Goal: Answer question/provide support: Share knowledge or assist other users

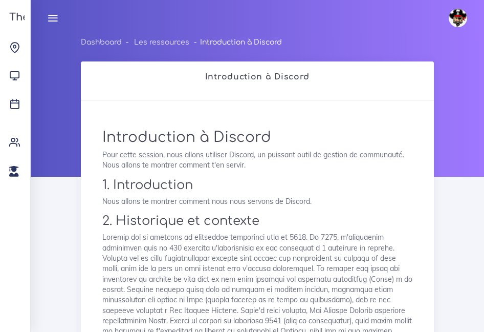
scroll to position [1256, 0]
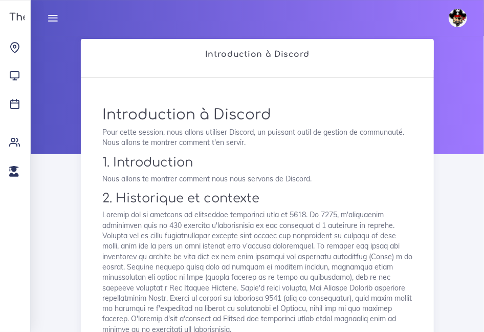
scroll to position [0, 0]
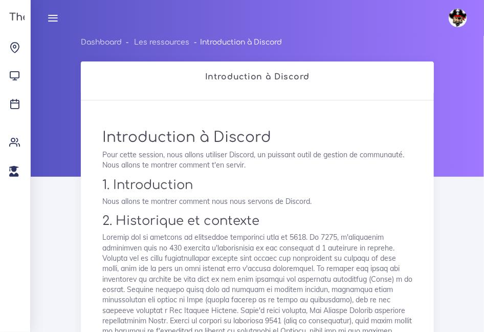
click at [57, 22] on icon at bounding box center [52, 17] width 11 height 11
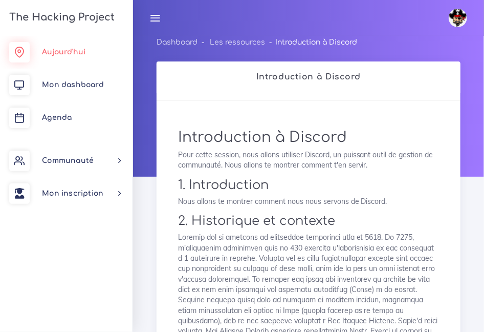
click at [61, 56] on link "Aujourd'hui" at bounding box center [66, 52] width 133 height 33
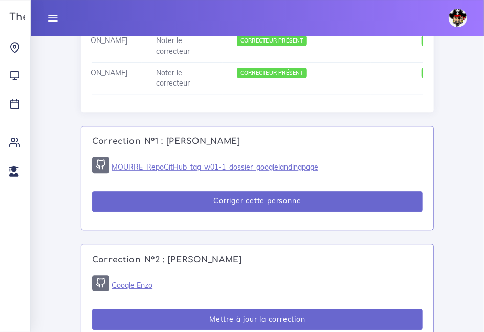
scroll to position [773, 0]
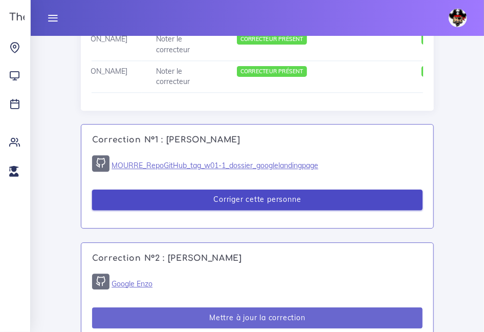
click at [212, 210] on button "Corriger cette personne" at bounding box center [257, 199] width 331 height 21
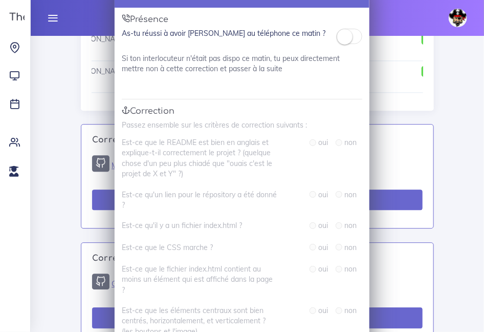
scroll to position [35, 0]
click at [341, 31] on small at bounding box center [344, 35] width 15 height 15
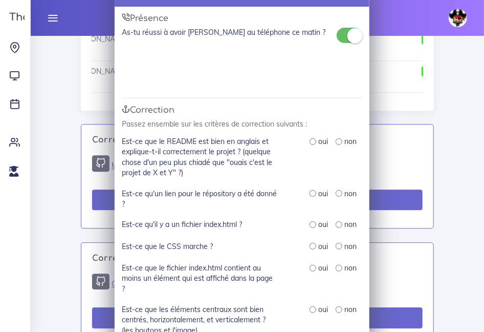
click at [313, 144] on input "radio" at bounding box center [313, 141] width 7 height 7
radio input "true"
click at [311, 195] on input "radio" at bounding box center [313, 193] width 7 height 7
radio input "true"
click at [315, 230] on div "oui non" at bounding box center [336, 224] width 53 height 11
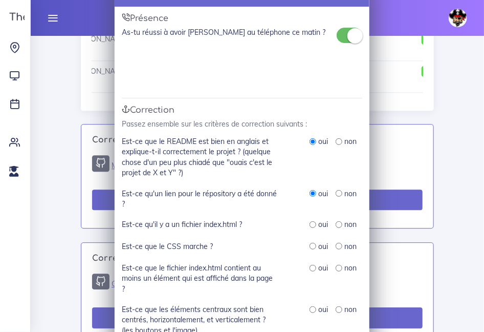
click at [311, 227] on input "radio" at bounding box center [313, 224] width 7 height 7
radio input "true"
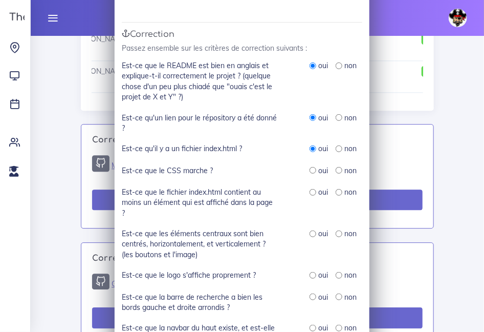
scroll to position [111, 0]
click at [311, 174] on input "radio" at bounding box center [313, 170] width 7 height 7
radio input "true"
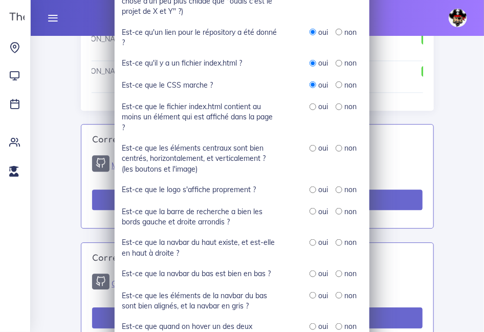
scroll to position [197, 0]
click at [312, 105] on input "radio" at bounding box center [313, 106] width 7 height 7
radio input "true"
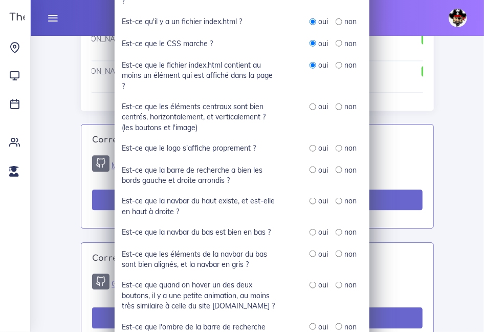
scroll to position [257, 0]
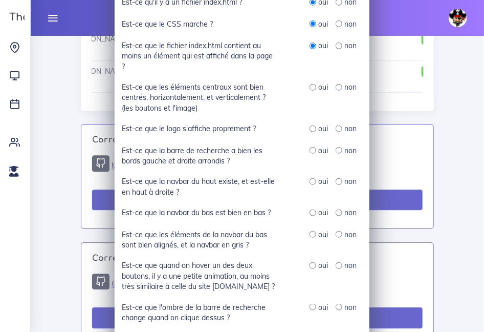
click at [310, 88] on input "radio" at bounding box center [313, 87] width 7 height 7
radio input "true"
click at [311, 131] on input "radio" at bounding box center [313, 128] width 7 height 7
radio input "true"
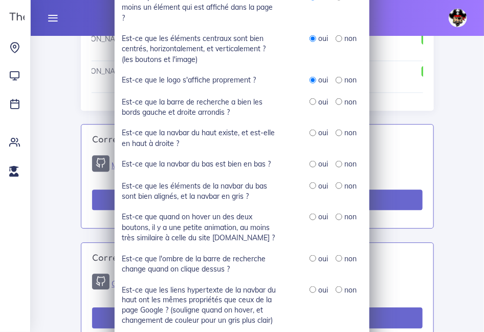
scroll to position [309, 0]
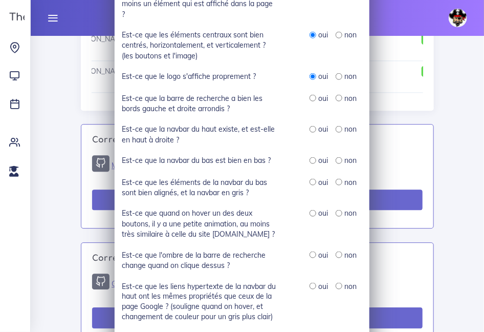
click at [313, 101] on input "radio" at bounding box center [313, 98] width 7 height 7
radio input "true"
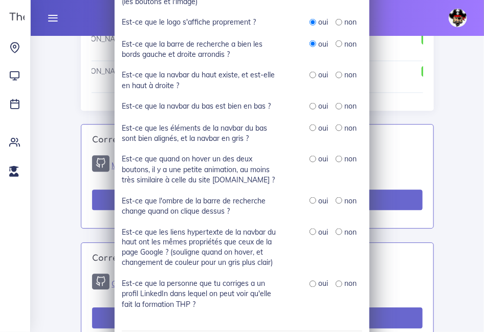
scroll to position [364, 0]
click at [313, 77] on input "radio" at bounding box center [313, 74] width 7 height 7
radio input "true"
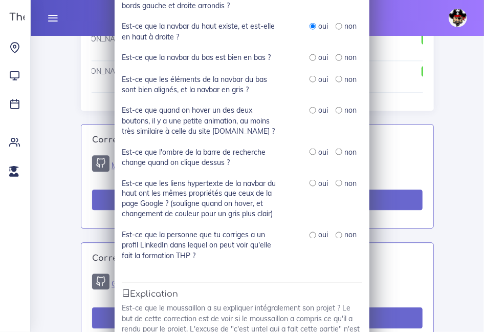
scroll to position [413, 0]
click at [314, 60] on input "radio" at bounding box center [313, 57] width 7 height 7
radio input "true"
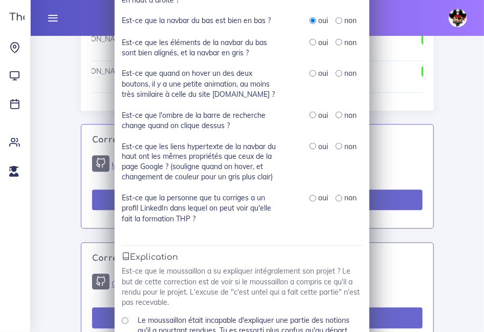
scroll to position [450, 0]
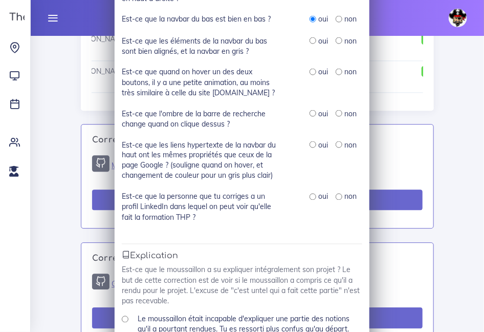
click at [312, 44] on input "radio" at bounding box center [313, 40] width 7 height 7
radio input "true"
click at [312, 74] on input "radio" at bounding box center [313, 72] width 7 height 7
radio input "true"
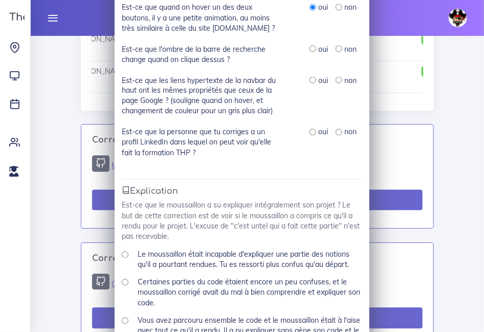
scroll to position [515, 0]
click at [311, 52] on input "radio" at bounding box center [313, 48] width 7 height 7
radio input "true"
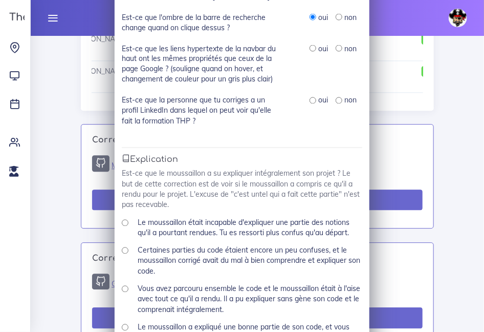
scroll to position [547, 0]
click at [311, 51] on input "radio" at bounding box center [313, 48] width 7 height 7
radio input "true"
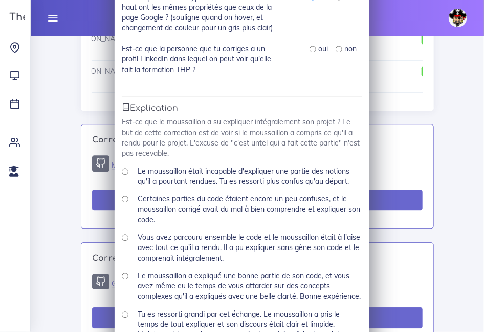
scroll to position [597, 0]
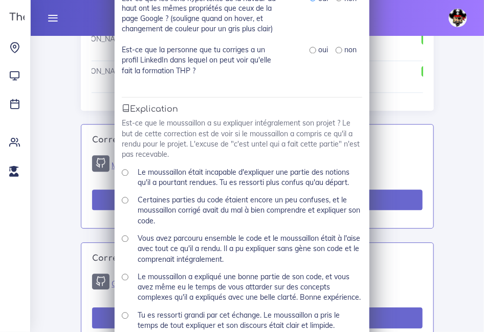
click at [311, 51] on input "radio" at bounding box center [313, 50] width 7 height 7
radio input "true"
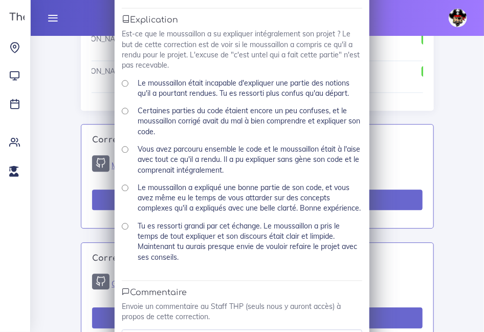
scroll to position [683, 0]
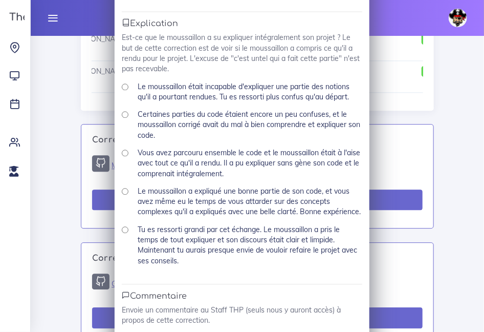
click at [126, 90] on input "Le moussaillon était incapable d'expliquer une partie des notions qu'il a pourt…" at bounding box center [125, 86] width 7 height 7
radio input "true"
click at [124, 156] on input "Vous avez parcouru ensemble le code et le moussaillon était à l'aise avec tout …" at bounding box center [125, 152] width 7 height 7
radio input "true"
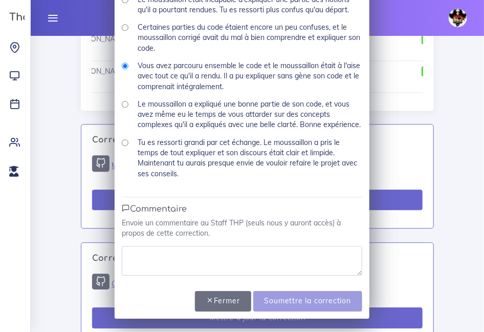
scroll to position [782, 0]
click at [167, 267] on textarea at bounding box center [242, 261] width 241 height 30
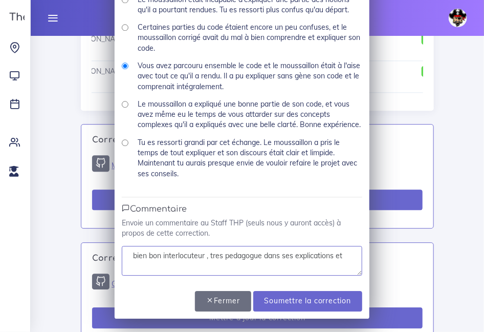
click at [217, 258] on textarea "bien bon interlocuteur , tres pedagogue dans ses explications et" at bounding box center [242, 261] width 241 height 30
click at [346, 261] on textarea "bien bon interlocuteur , très pedagogue dans ses explications et" at bounding box center [242, 261] width 241 height 30
click at [158, 266] on textarea "bien bon interlocuteur , très pedagogue dans ses explications et surtout donne …" at bounding box center [242, 261] width 241 height 30
type textarea "bien bon interlocuteur , très pedagogue dans ses explications et surtout maîtri…"
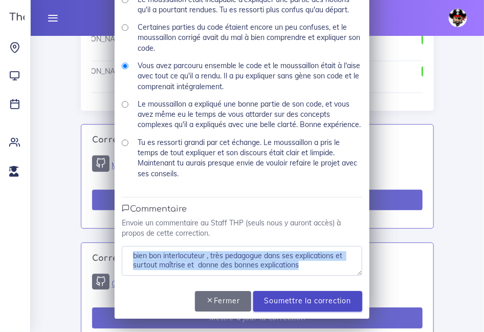
drag, startPoint x: 216, startPoint y: 283, endPoint x: 285, endPoint y: 305, distance: 71.9
click at [285, 305] on input "Soumettre la correction" at bounding box center [307, 301] width 109 height 21
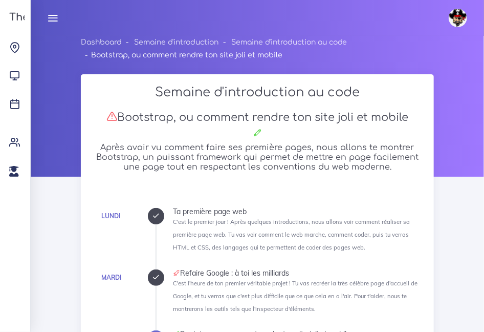
click at [379, 58] on ol "Dashboard Semaine d'introduction Semaine d'introduction au code Bootstrap, ou c…" at bounding box center [257, 51] width 353 height 31
